Goal: Entertainment & Leisure: Consume media (video, audio)

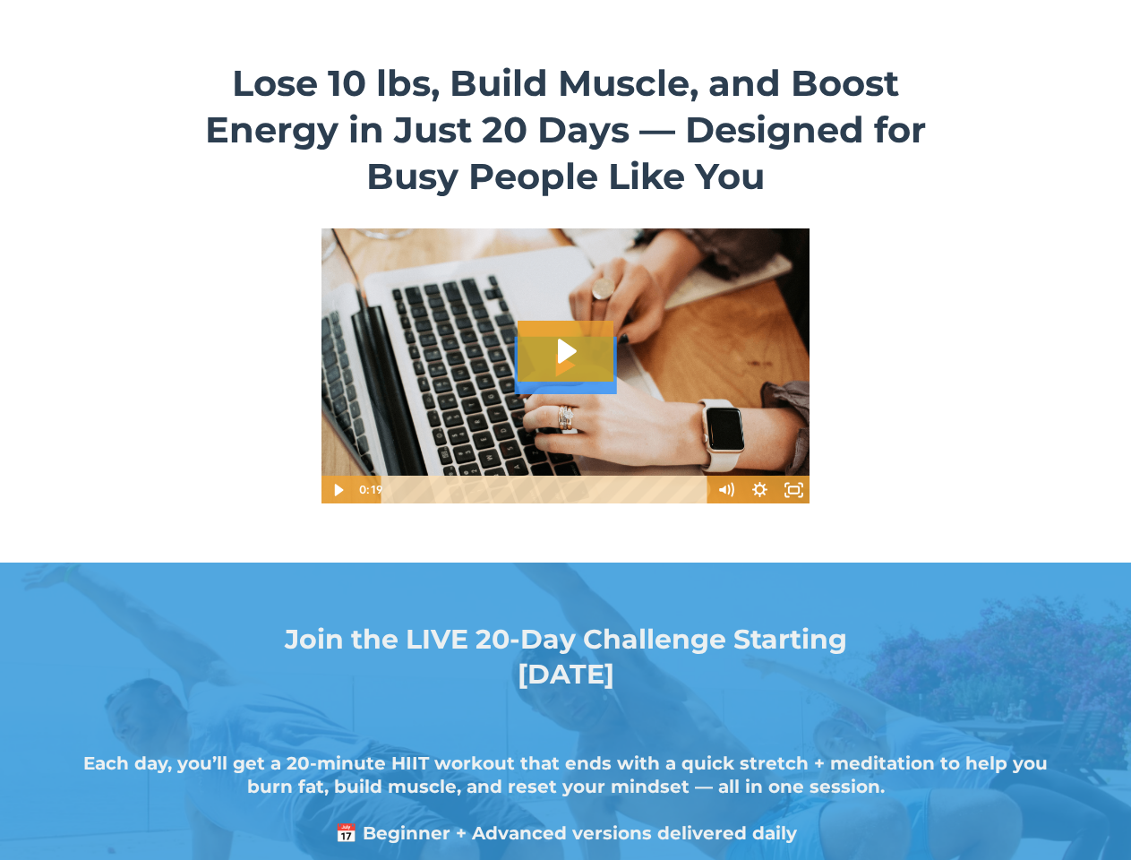
click at [565, 365] on icon "Play Video: sites/6213/video/wOZQzu5Sp2pkEoolmpDA_5_Day_Home_Workout_Challenge.…" at bounding box center [566, 351] width 96 height 61
click at [565, 351] on icon "Play Video: sites/6213/video/wOZQzu5Sp2pkEoolmpDA_5_Day_Home_Workout_Challenge.…" at bounding box center [567, 351] width 19 height 25
click at [338, 490] on icon "Play Video" at bounding box center [339, 490] width 9 height 12
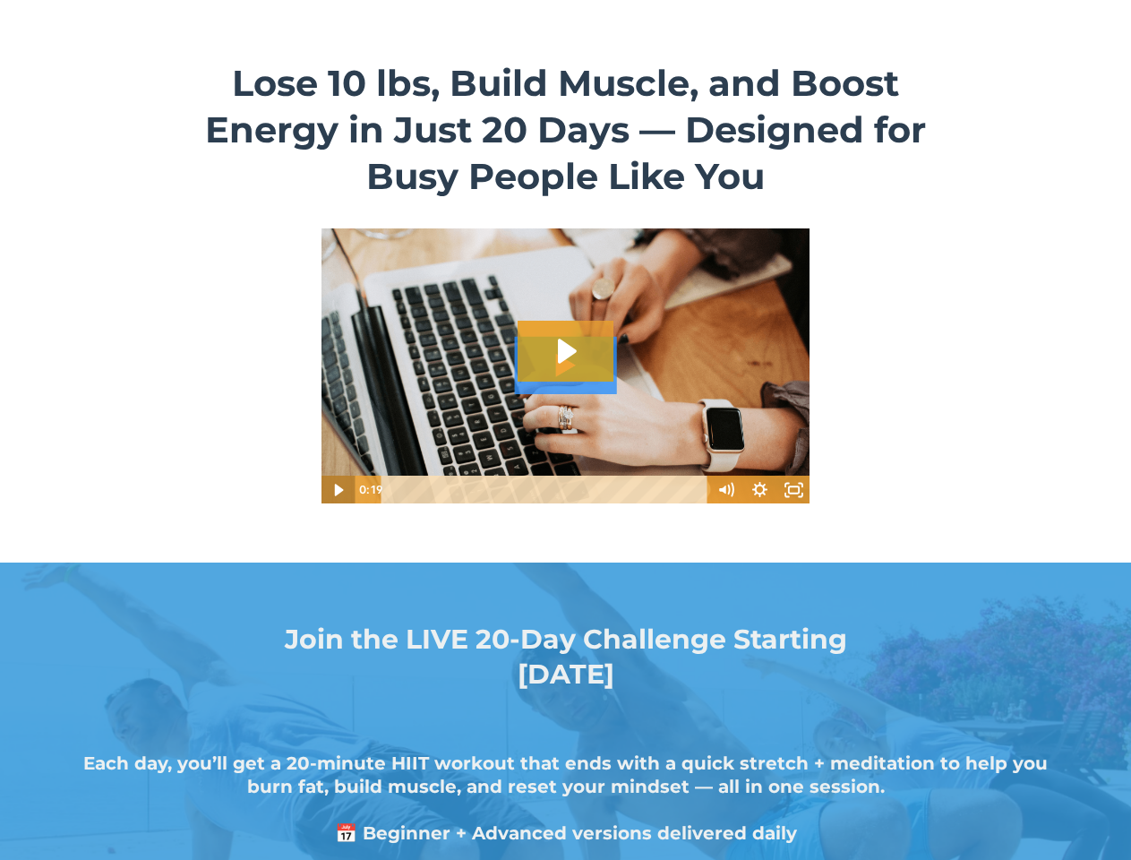
click at [338, 490] on icon "Play Video" at bounding box center [339, 490] width 9 height 12
